Goal: Task Accomplishment & Management: Use online tool/utility

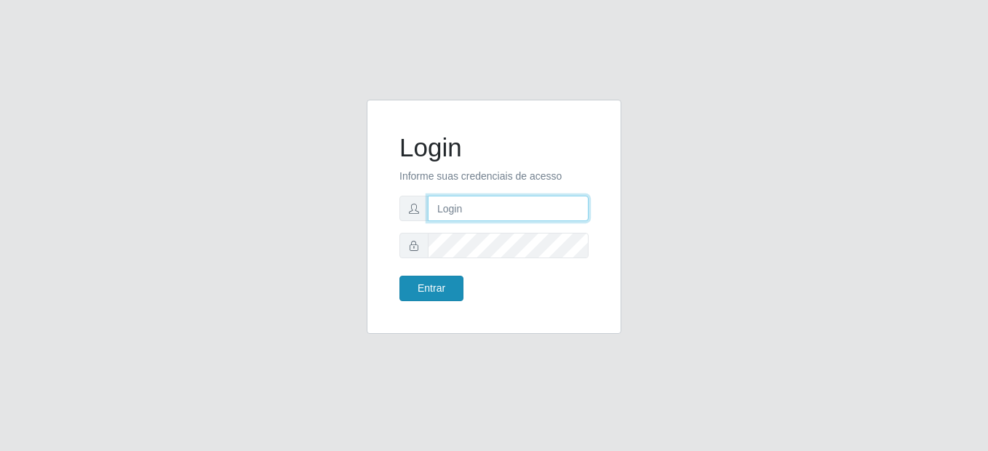
type input "mariabemais@B8"
click at [429, 292] on button "Entrar" at bounding box center [431, 288] width 64 height 25
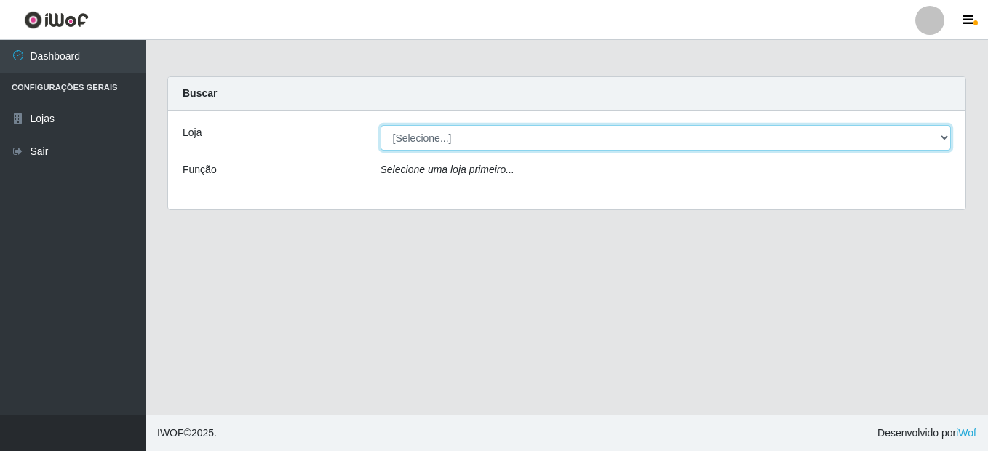
click at [453, 140] on select "[Selecione...] Bemais Supermercados - B8 [PERSON_NAME]" at bounding box center [665, 137] width 571 height 25
select select "413"
click at [380, 125] on select "[Selecione...] Bemais Supermercados - B8 [PERSON_NAME]" at bounding box center [665, 137] width 571 height 25
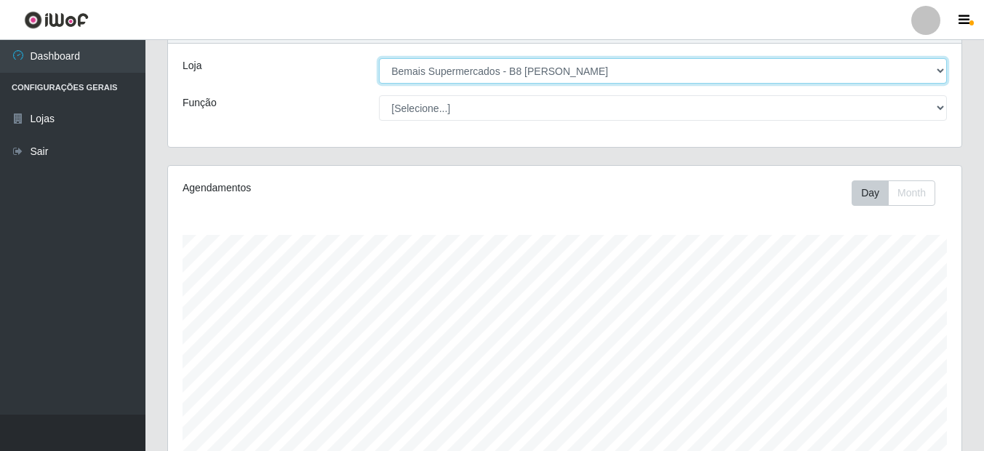
scroll to position [38, 0]
